Goal: Information Seeking & Learning: Find specific fact

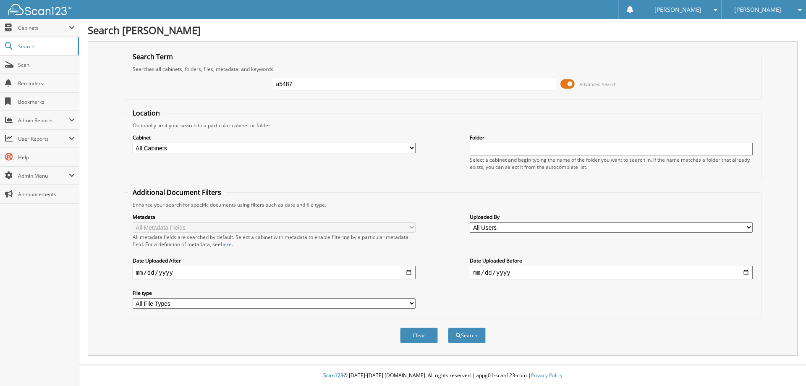
type input "a5487"
click at [448, 327] on button "Search" at bounding box center [467, 335] width 38 height 16
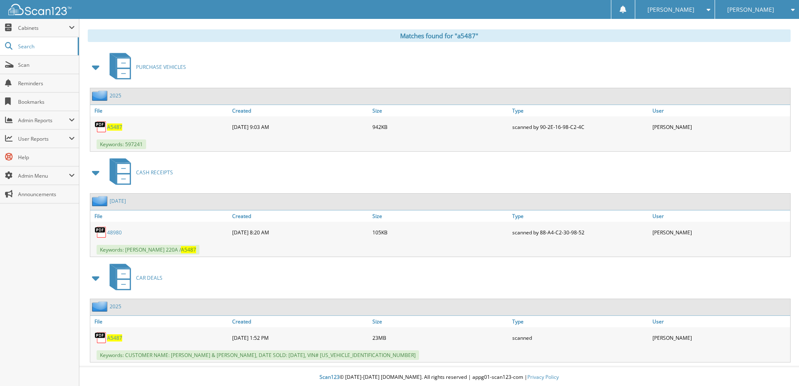
scroll to position [341, 0]
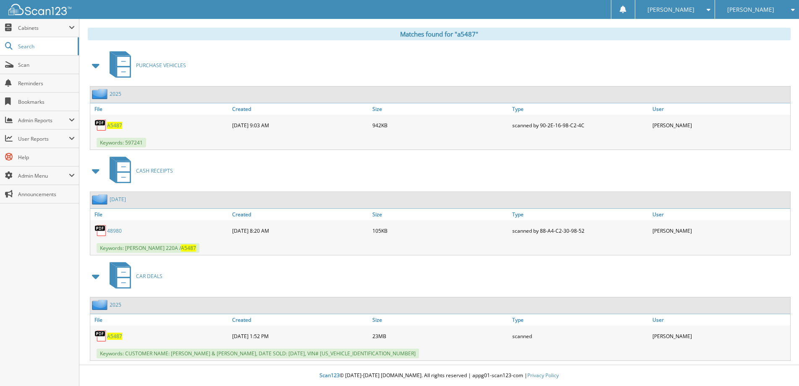
click at [115, 337] on span "A5487" at bounding box center [114, 336] width 15 height 7
